Goal: Information Seeking & Learning: Find specific fact

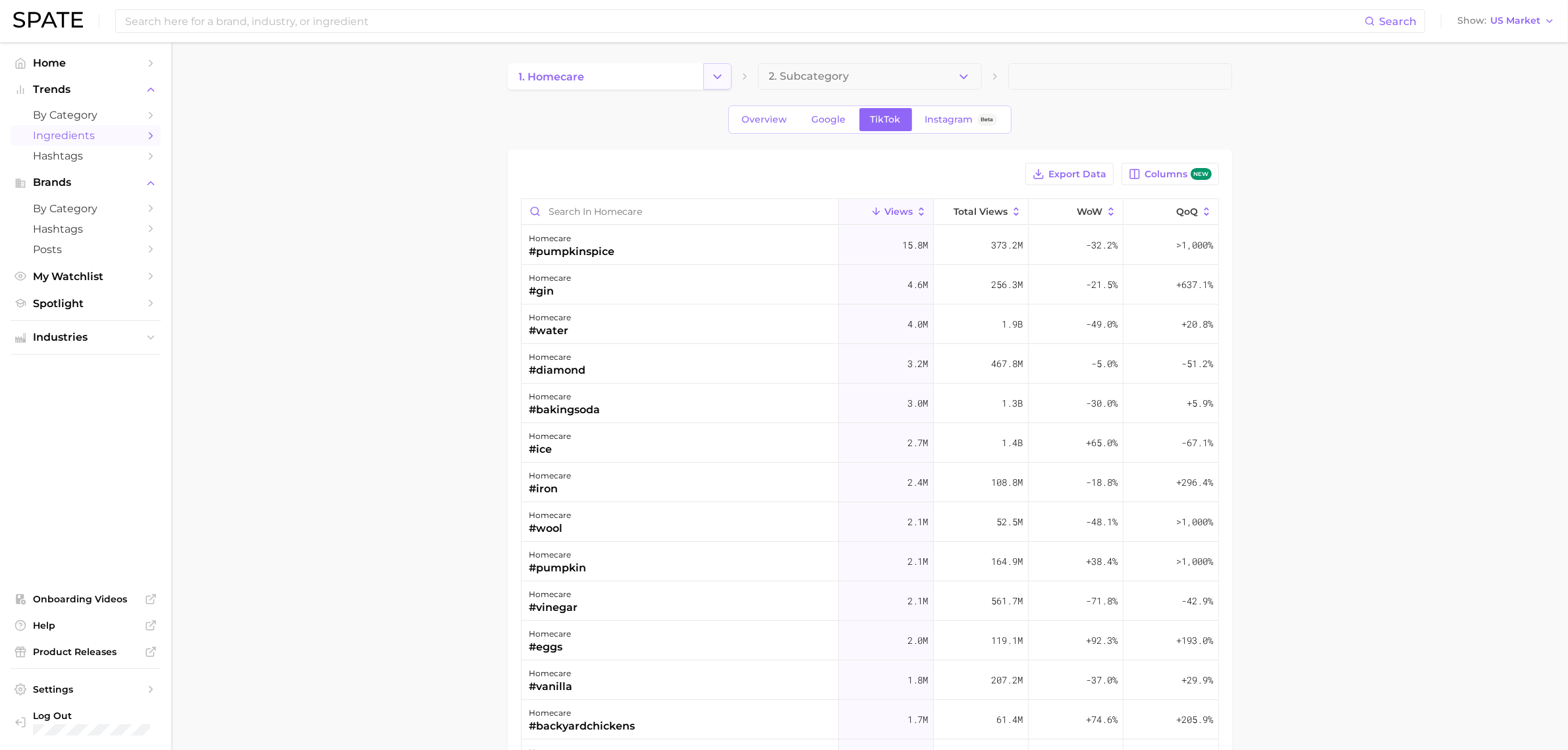
click at [707, 77] on button "Change Category" at bounding box center [718, 77] width 29 height 27
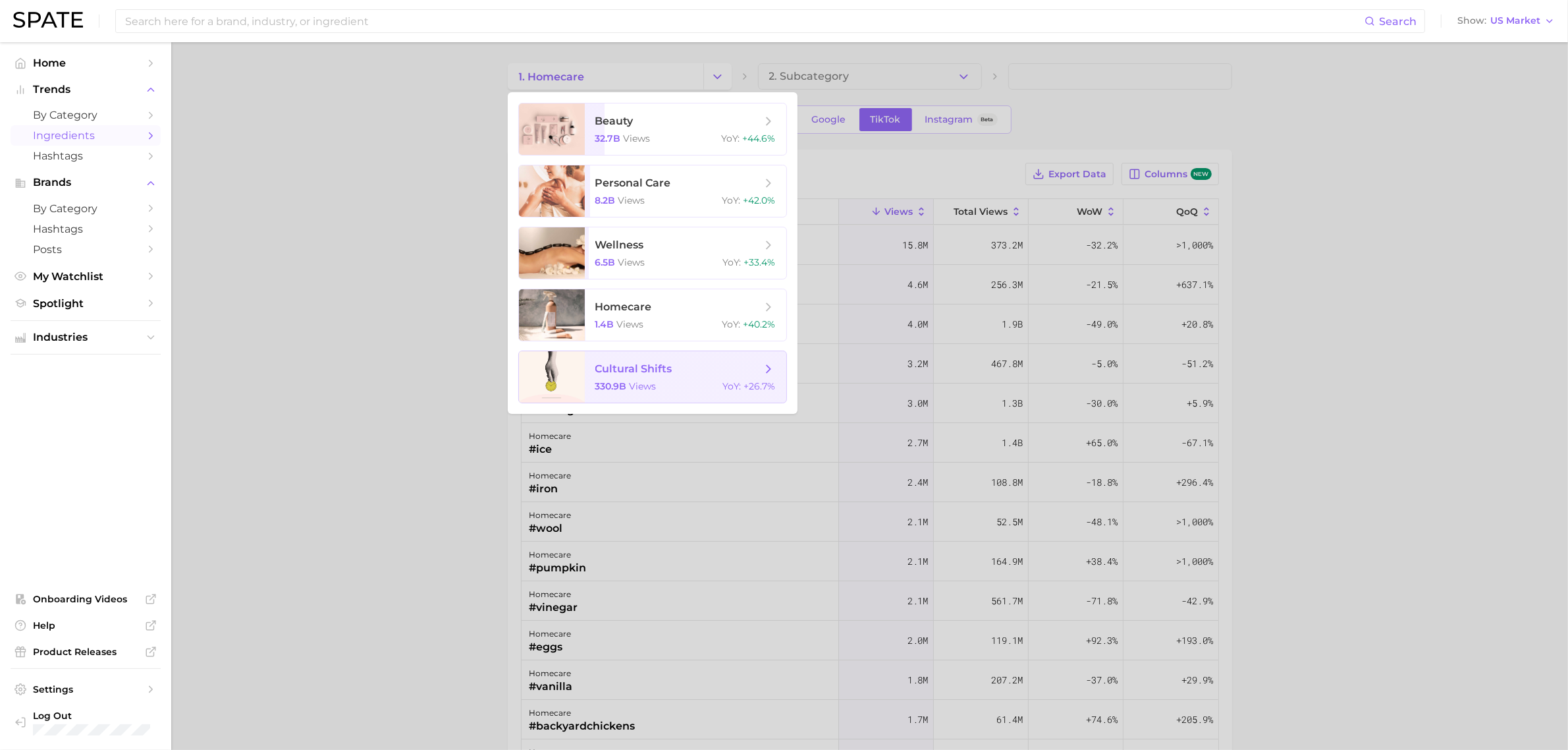
click at [650, 382] on span "views" at bounding box center [643, 386] width 27 height 11
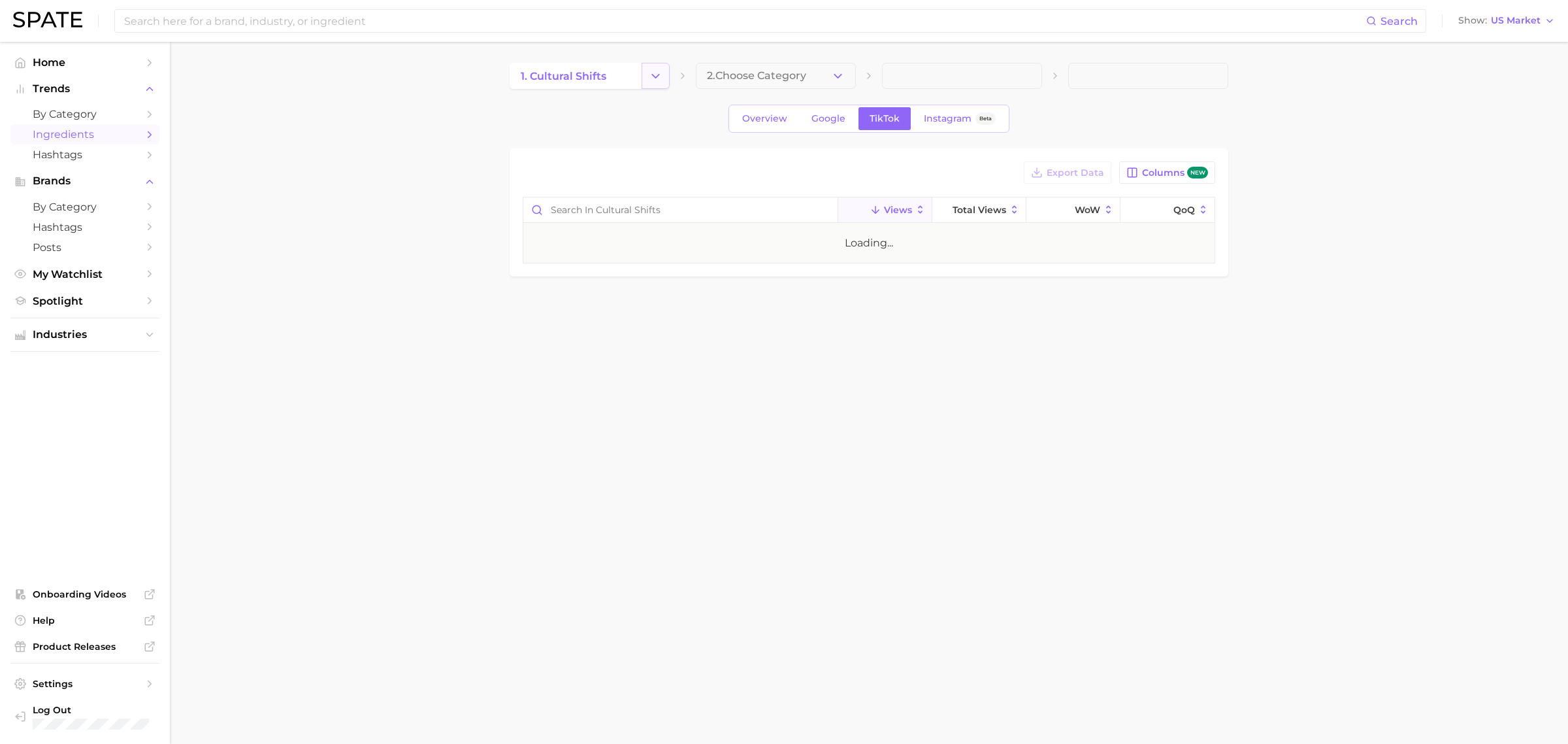
click at [648, 85] on button "Change Category" at bounding box center [655, 76] width 28 height 27
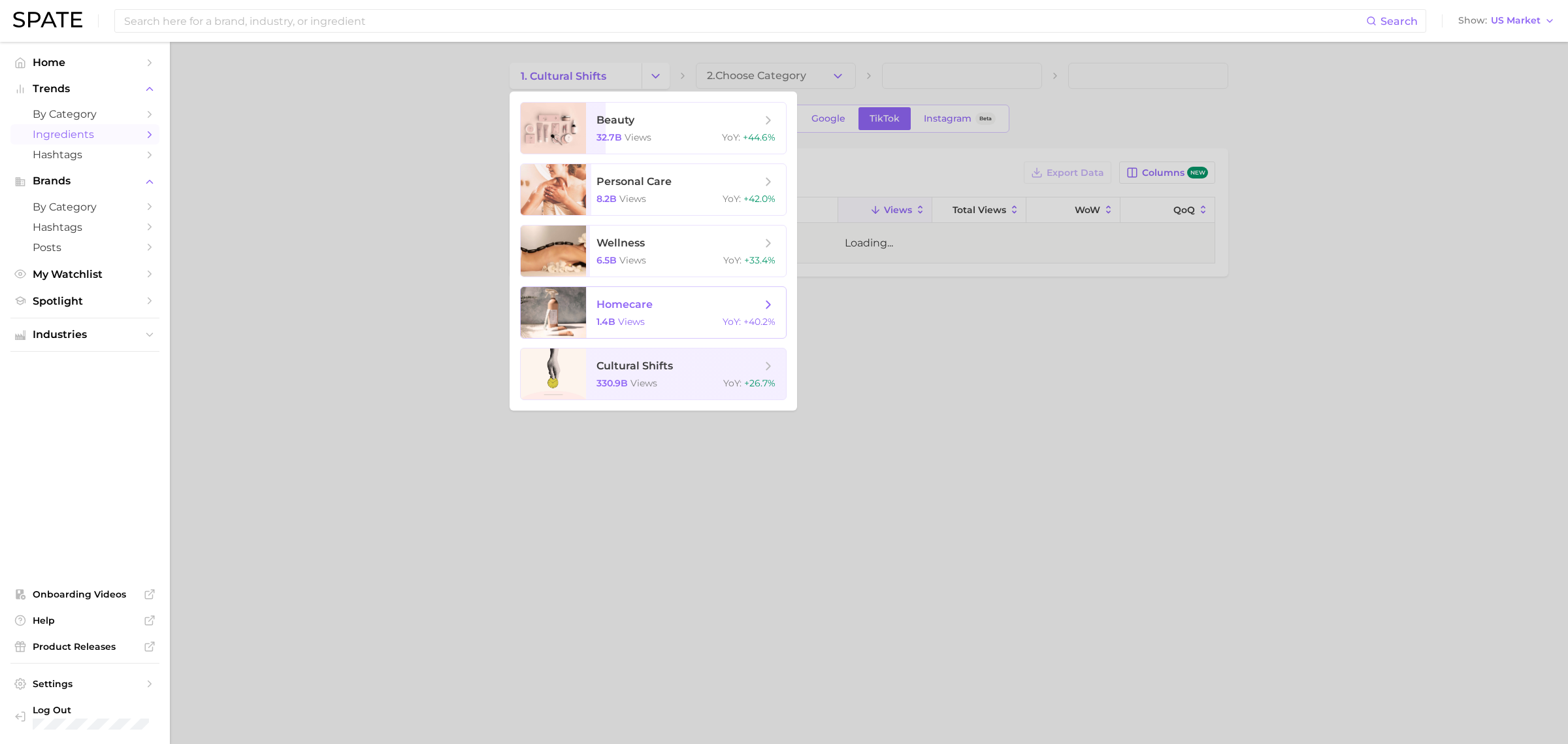
click at [645, 305] on span "homecare" at bounding box center [624, 304] width 56 height 12
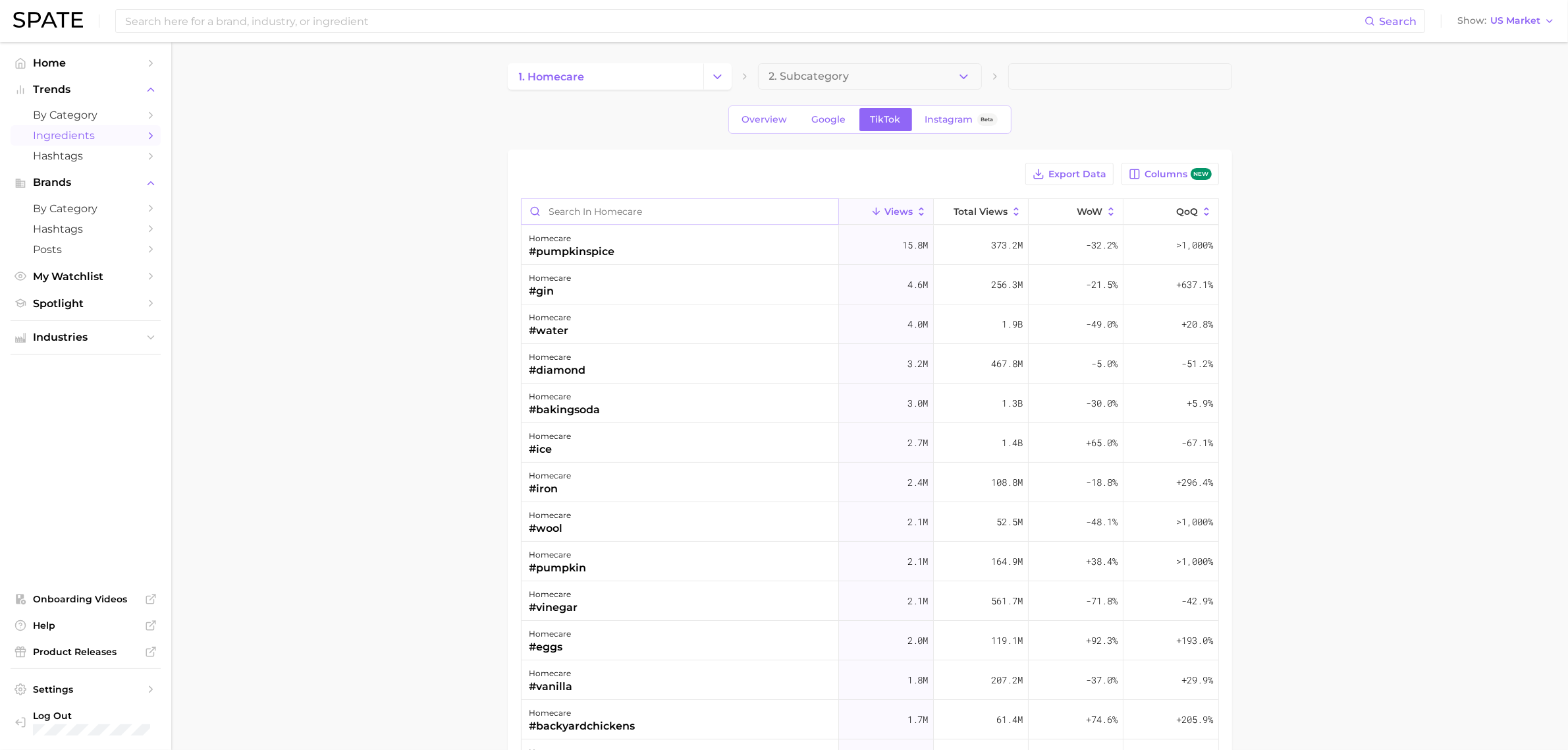
click at [629, 212] on input "Search in homecare" at bounding box center [679, 211] width 317 height 25
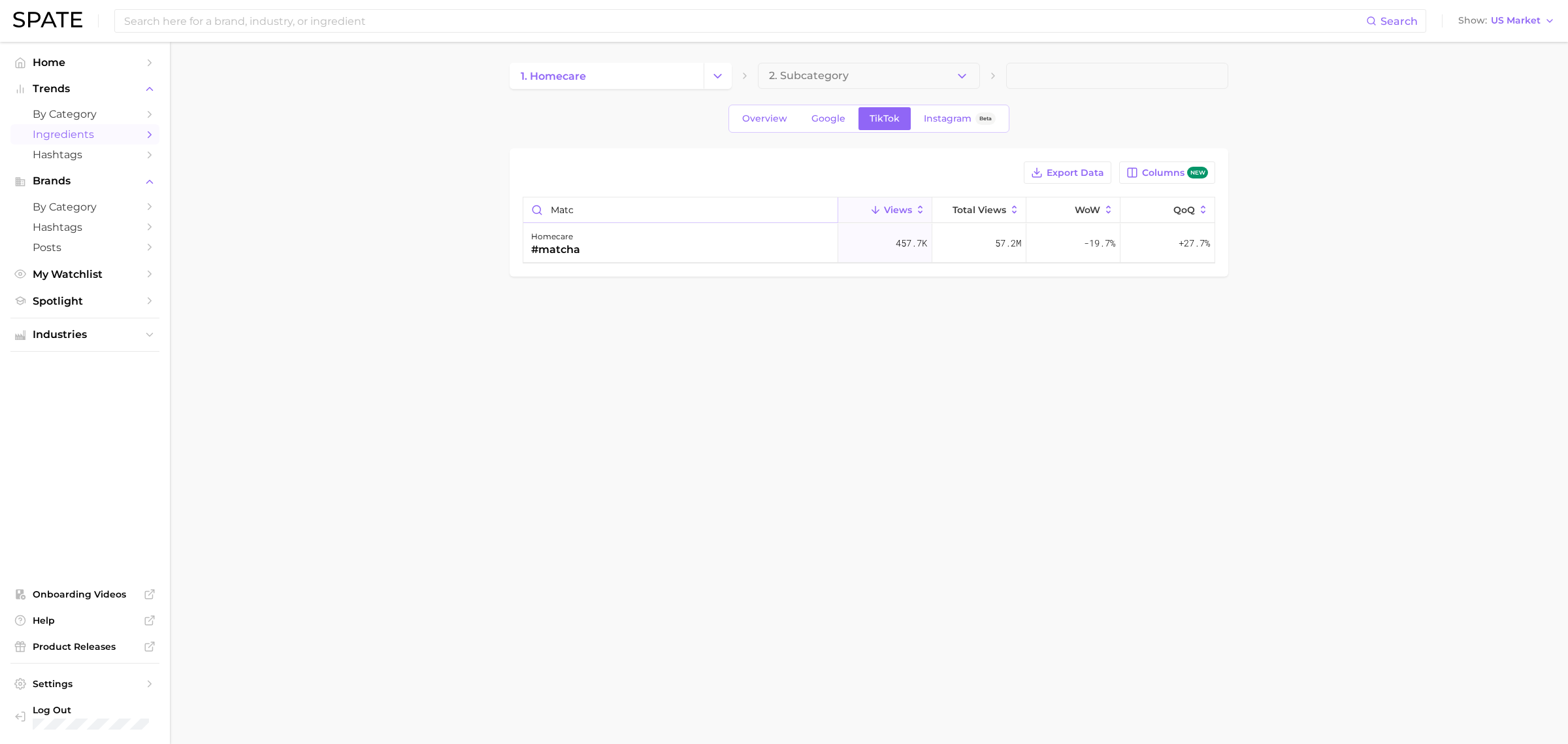
type input "matc"
click at [919, 214] on icon at bounding box center [919, 210] width 5 height 8
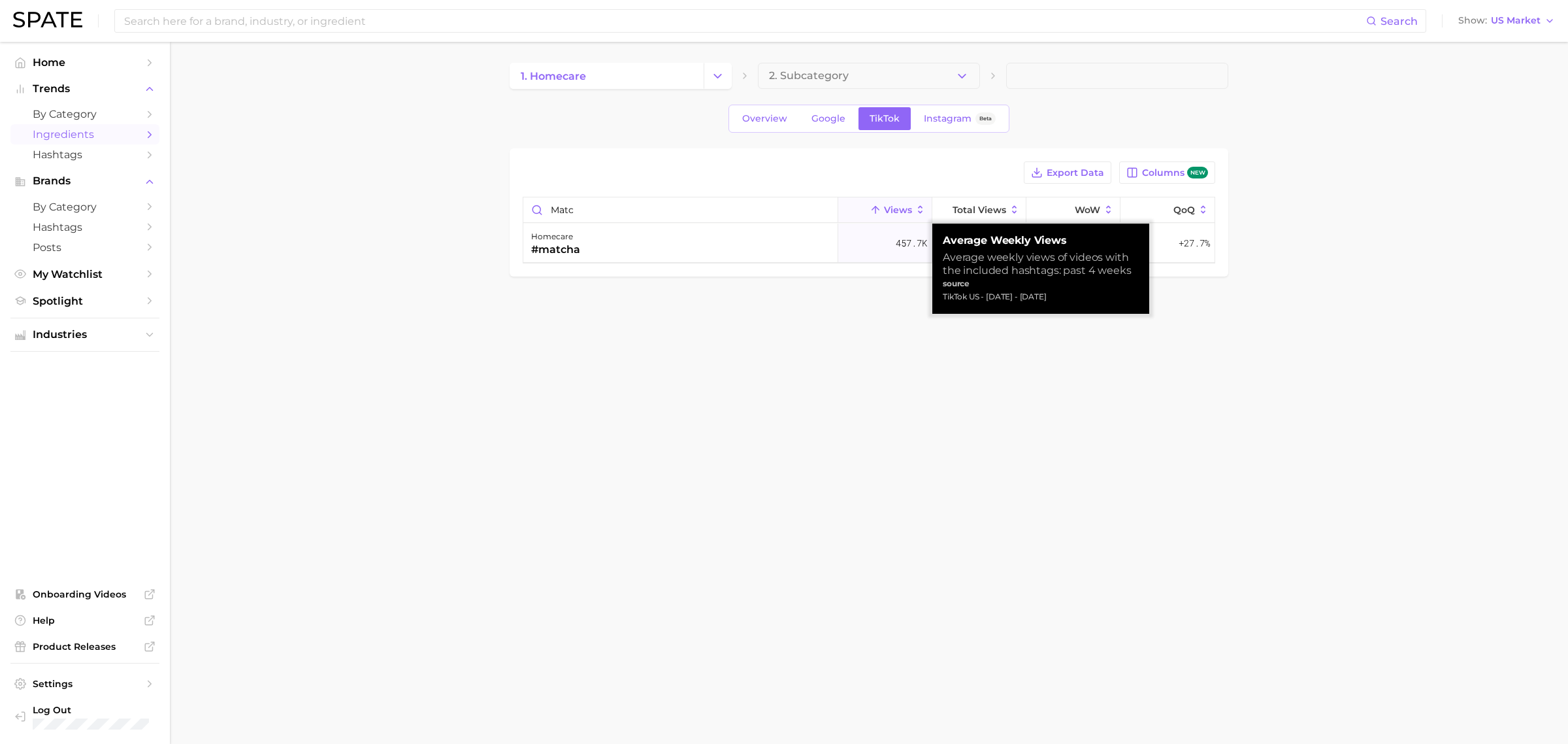
click at [1029, 403] on body "Search Show US Market Home Trends by Category Ingredients Hashtags Brands by Ca…" at bounding box center [784, 372] width 1568 height 744
